Goal: Navigation & Orientation: Find specific page/section

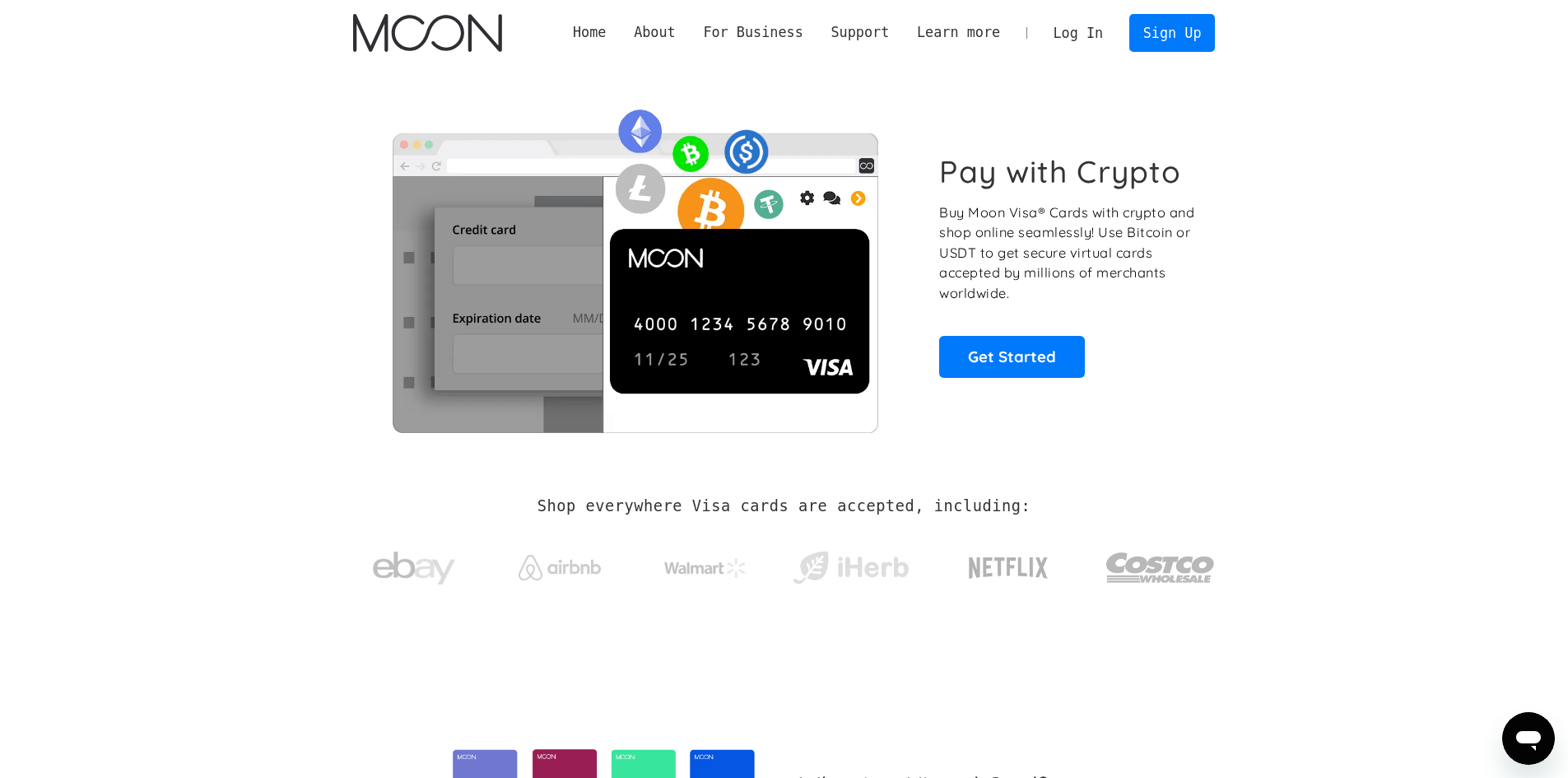
click at [1088, 17] on link "Log In" at bounding box center [1078, 33] width 77 height 36
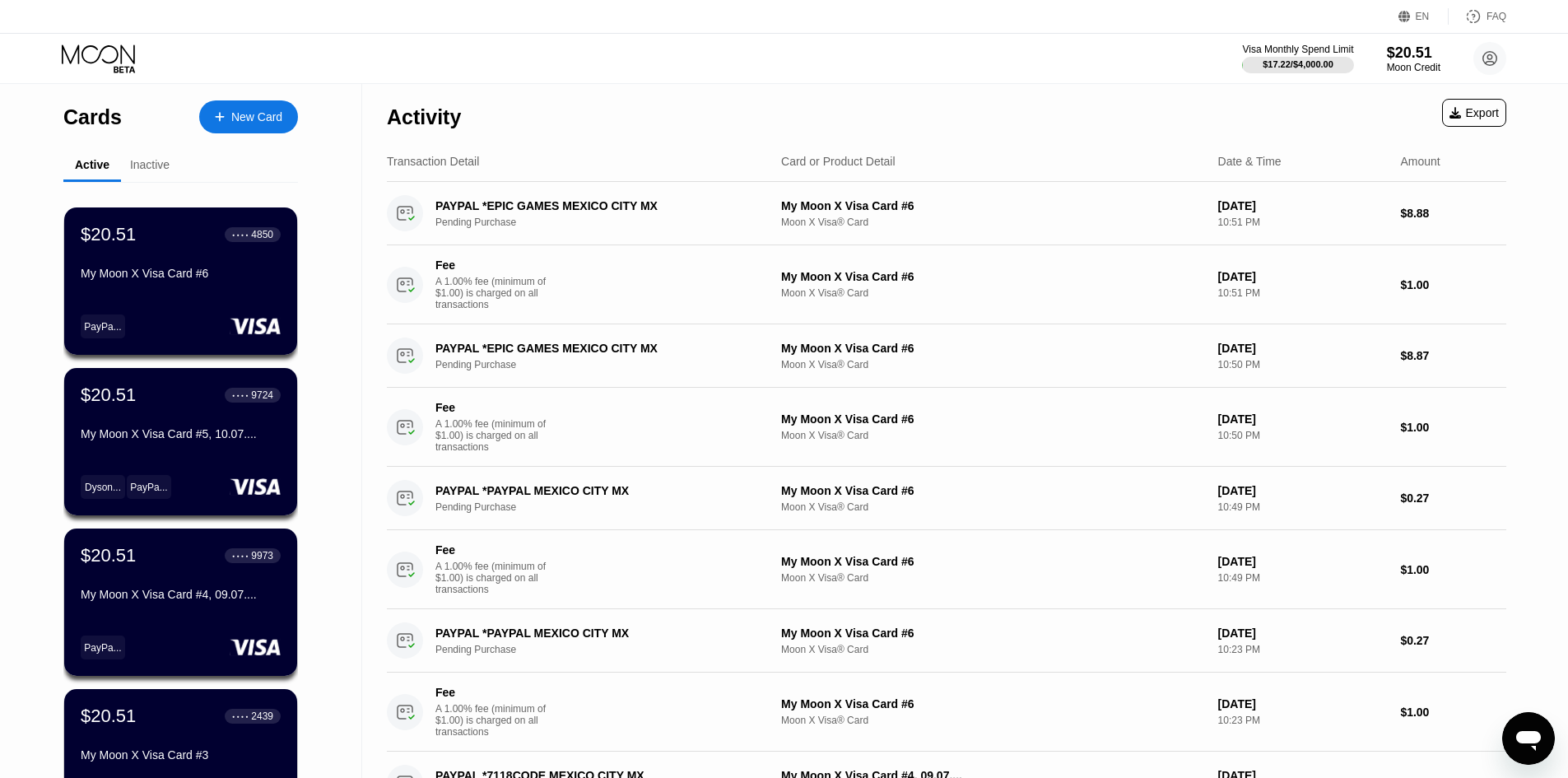
click at [1532, 736] on icon "Відкрити вікно повідомлень" at bounding box center [1528, 741] width 25 height 19
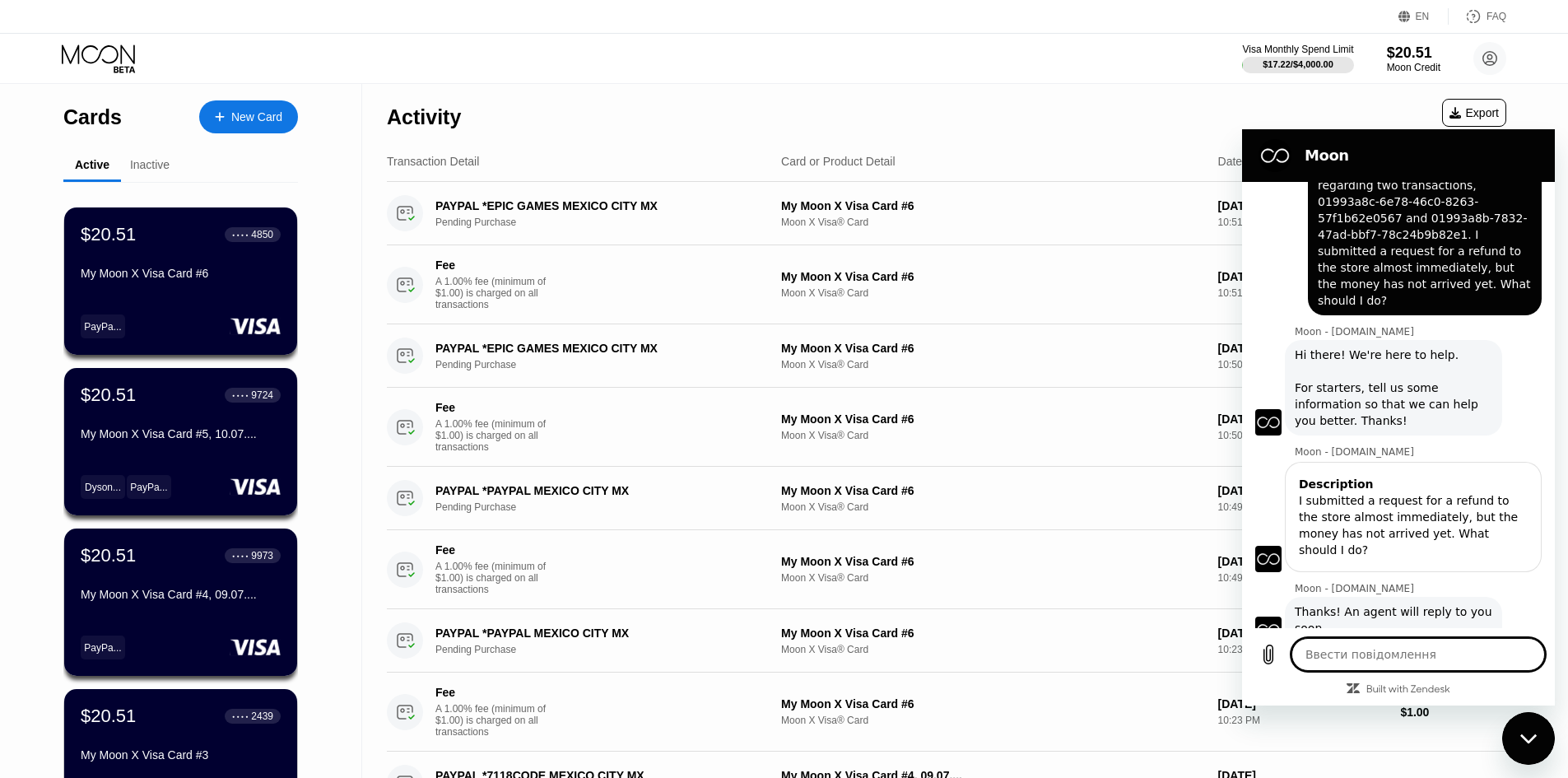
scroll to position [1046, 0]
type textarea "x"
